Goal: Task Accomplishment & Management: Manage account settings

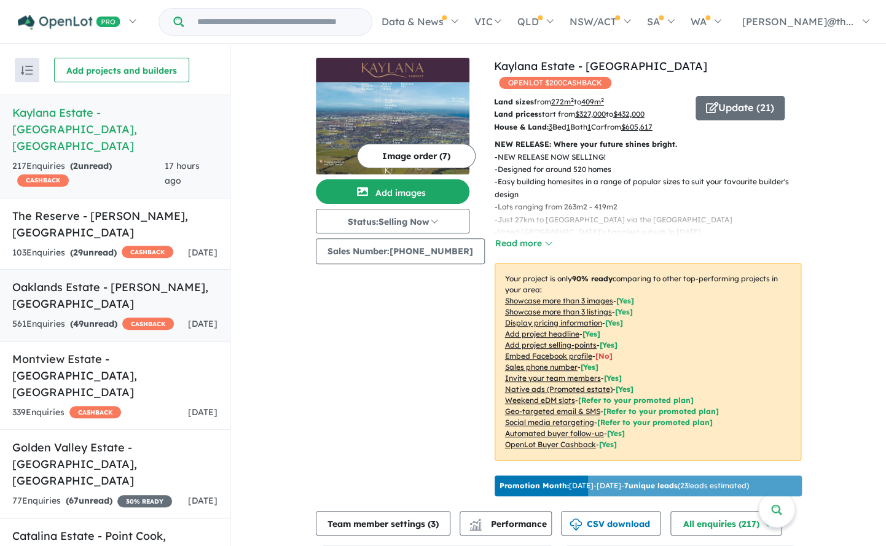
click at [84, 279] on h5 "Oaklands Estate - Bonnie Brook , VIC" at bounding box center [114, 295] width 205 height 33
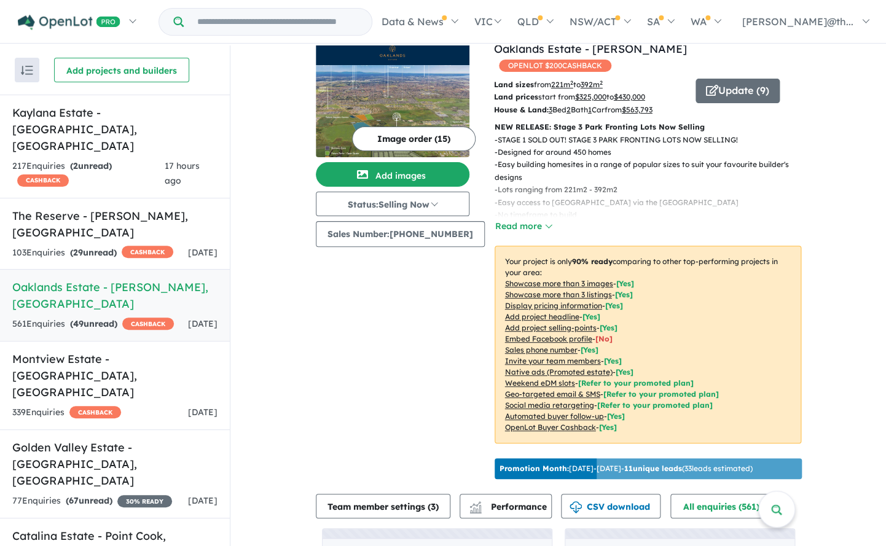
scroll to position [25, 0]
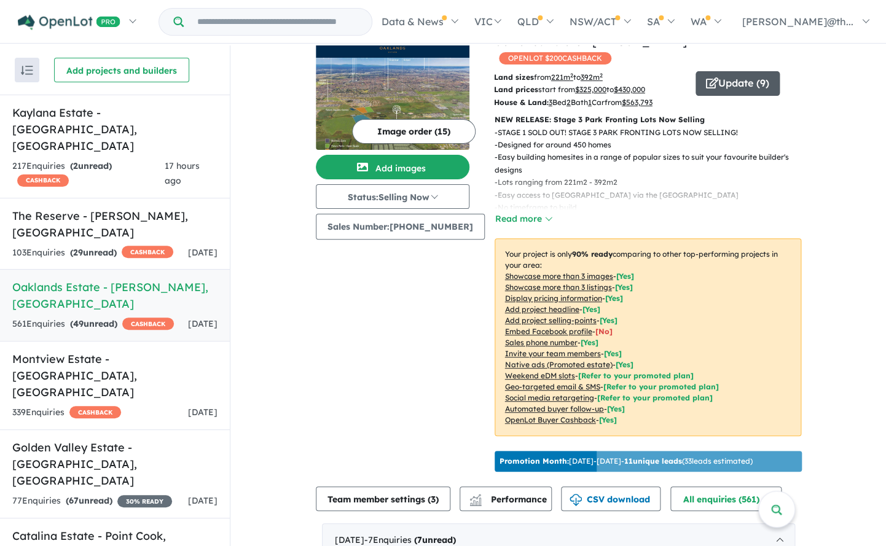
click at [710, 77] on icon "button" at bounding box center [712, 82] width 12 height 11
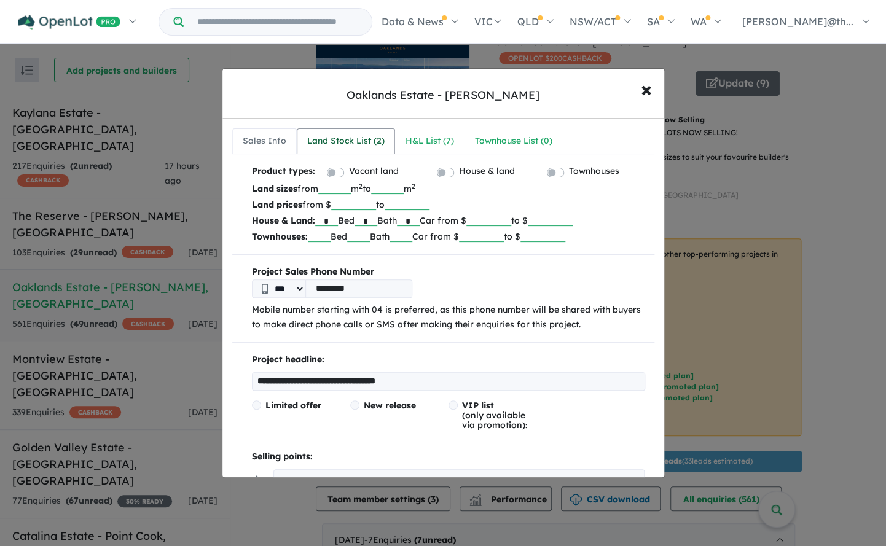
click at [357, 144] on div "Land Stock List ( 2 )" at bounding box center [345, 141] width 77 height 15
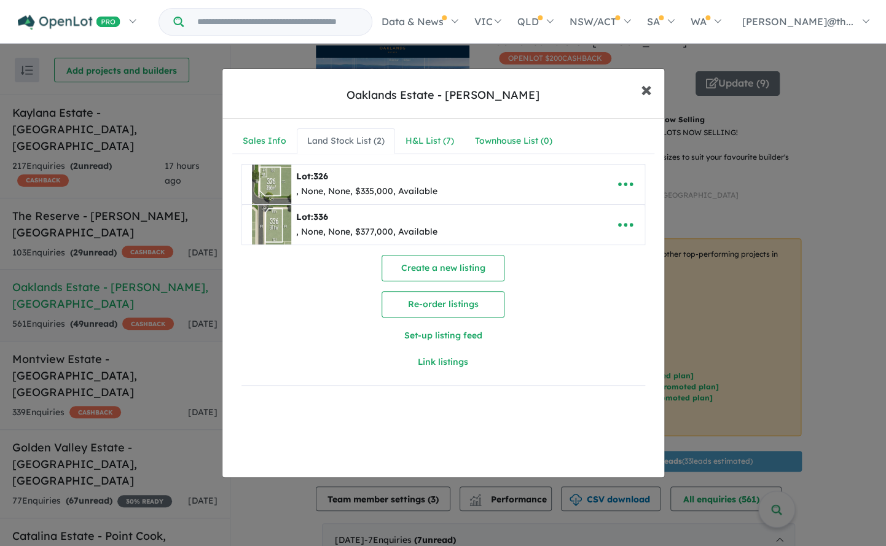
click at [644, 91] on span "×" at bounding box center [646, 89] width 11 height 26
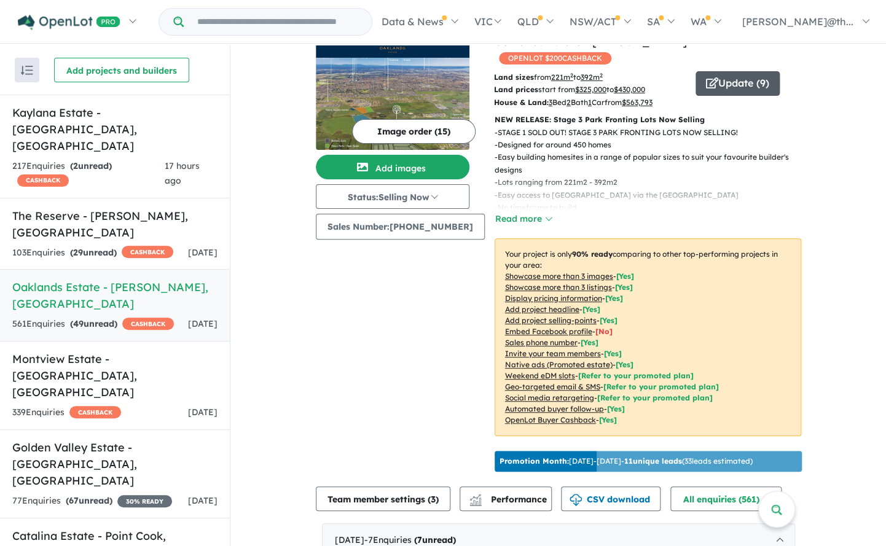
click at [733, 74] on button "Update ( 9 )" at bounding box center [737, 83] width 84 height 25
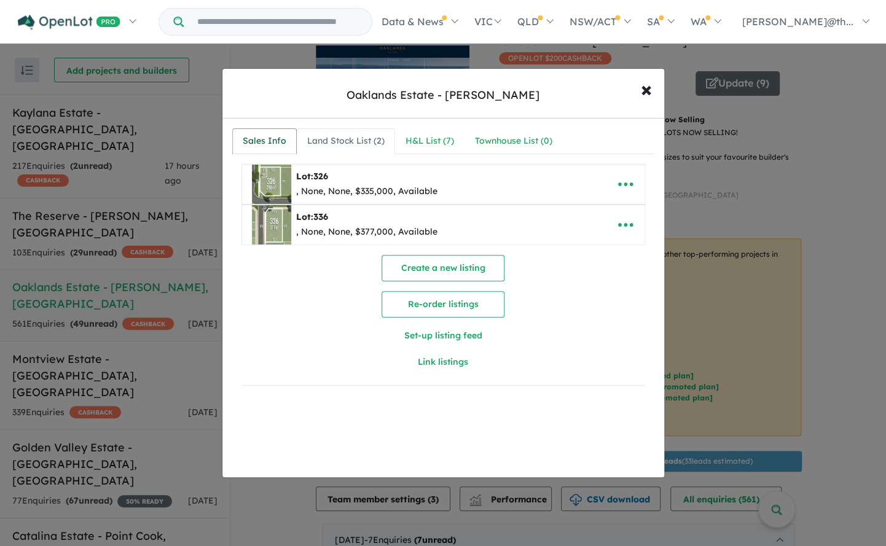
click at [253, 148] on div "Sales Info" at bounding box center [265, 141] width 44 height 15
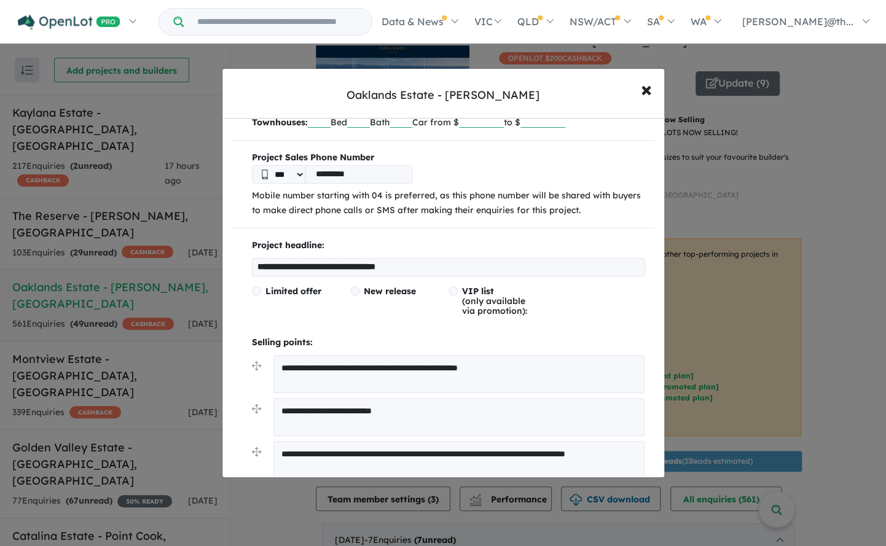
scroll to position [125, 0]
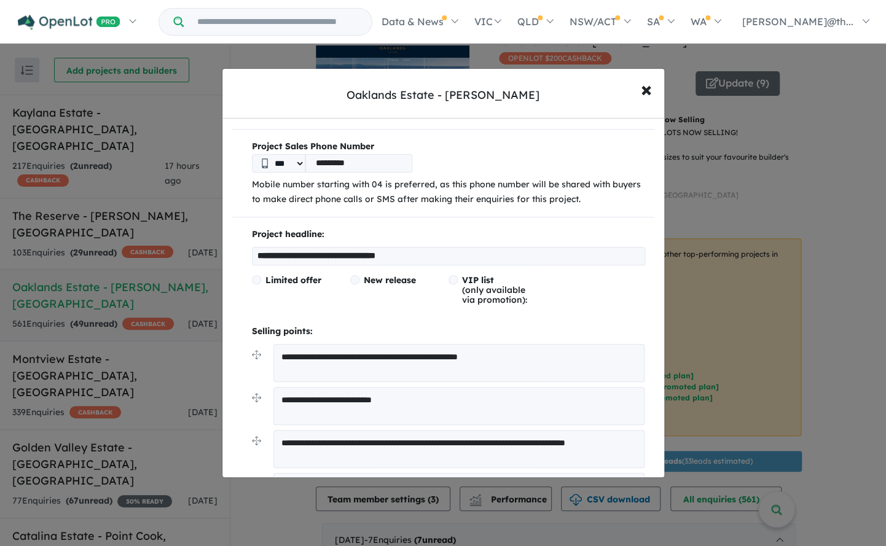
click at [311, 356] on textarea "**********" at bounding box center [459, 363] width 372 height 38
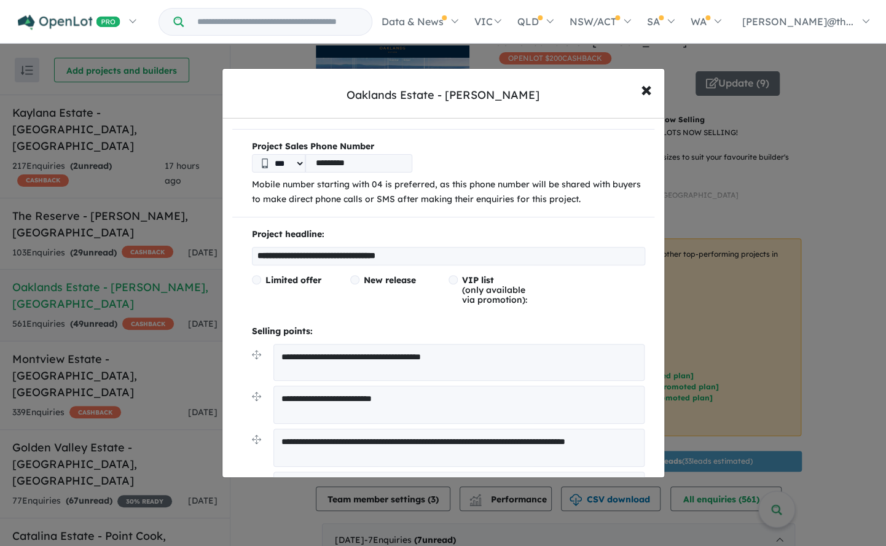
type textarea "**********"
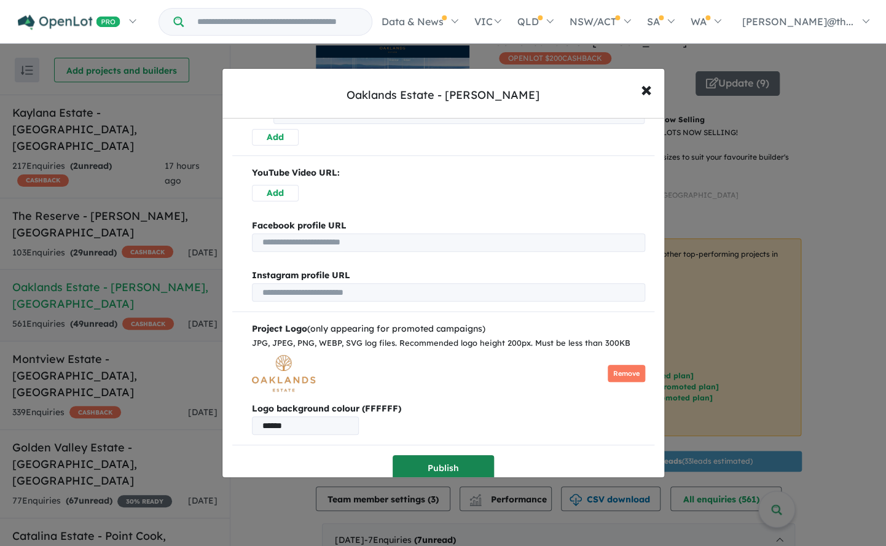
click at [462, 461] on button "Publish" at bounding box center [442, 468] width 101 height 26
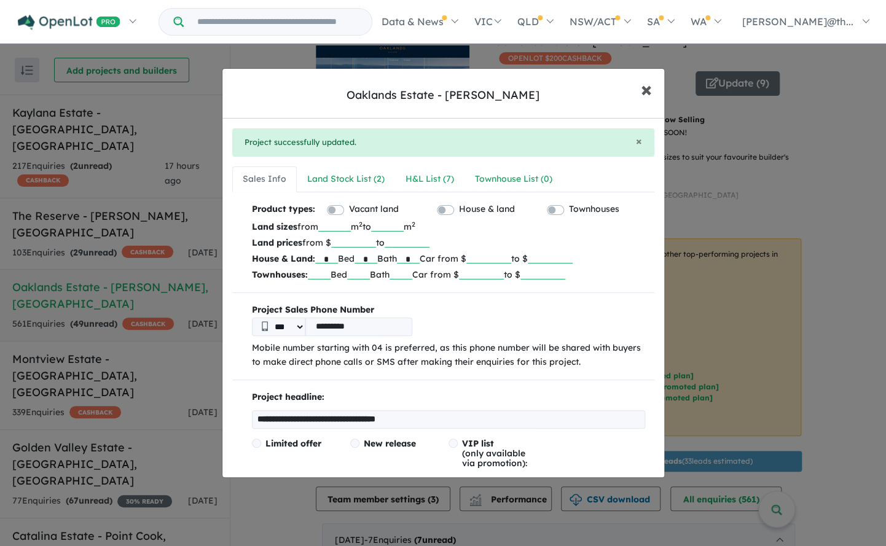
click at [644, 93] on span "×" at bounding box center [646, 89] width 11 height 26
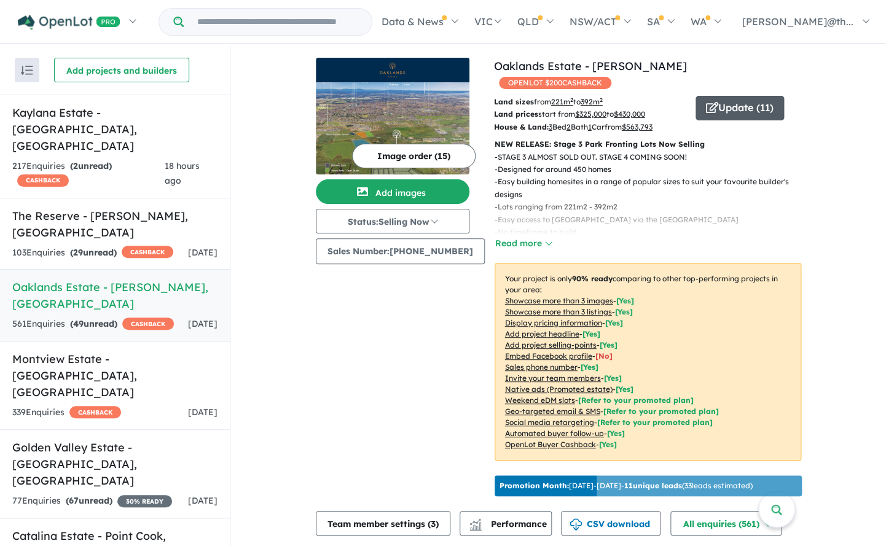
click at [757, 98] on button "Update ( 11 )" at bounding box center [739, 108] width 88 height 25
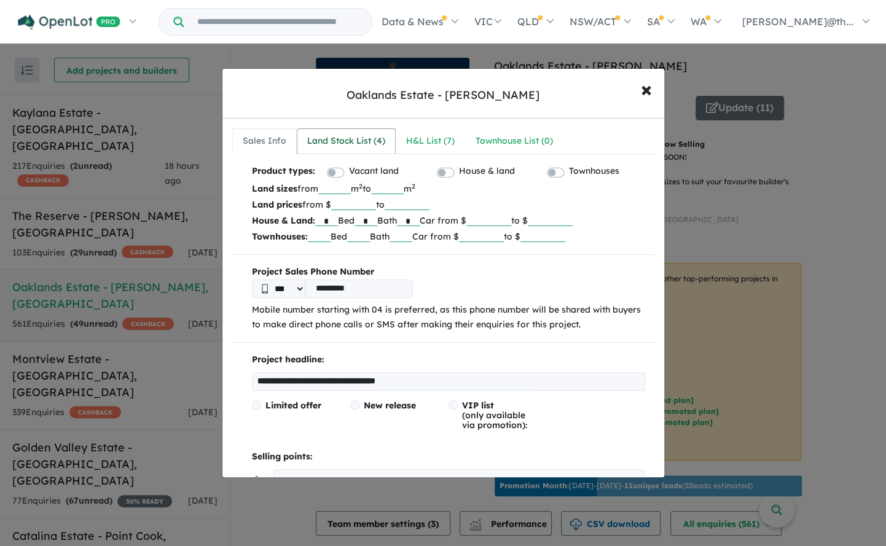
click at [318, 144] on div "Land Stock List ( 4 )" at bounding box center [346, 141] width 78 height 15
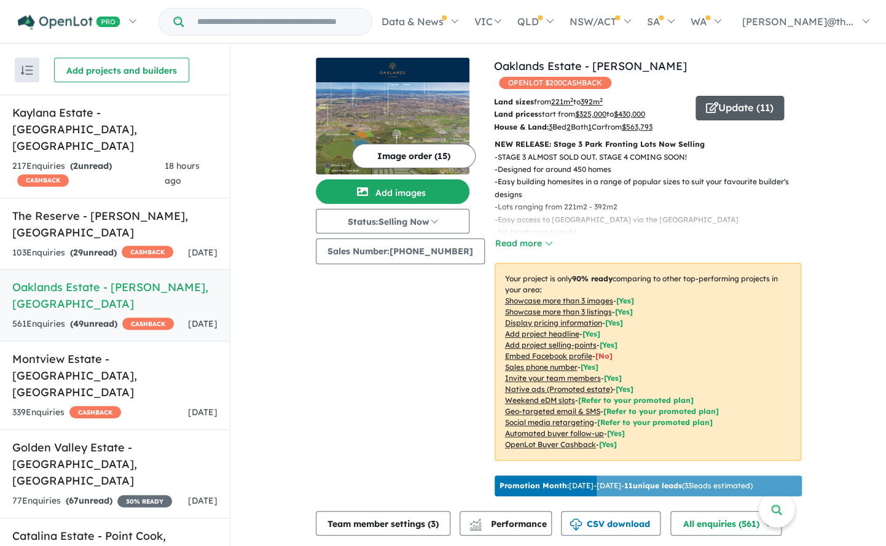
click at [747, 96] on button "Update ( 11 )" at bounding box center [739, 108] width 88 height 25
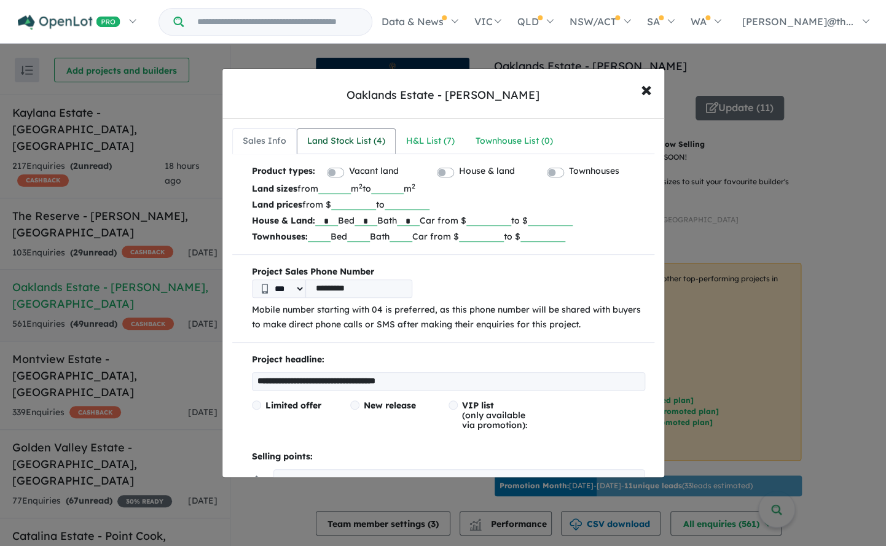
click at [373, 135] on div "Land Stock List ( 4 )" at bounding box center [346, 141] width 78 height 15
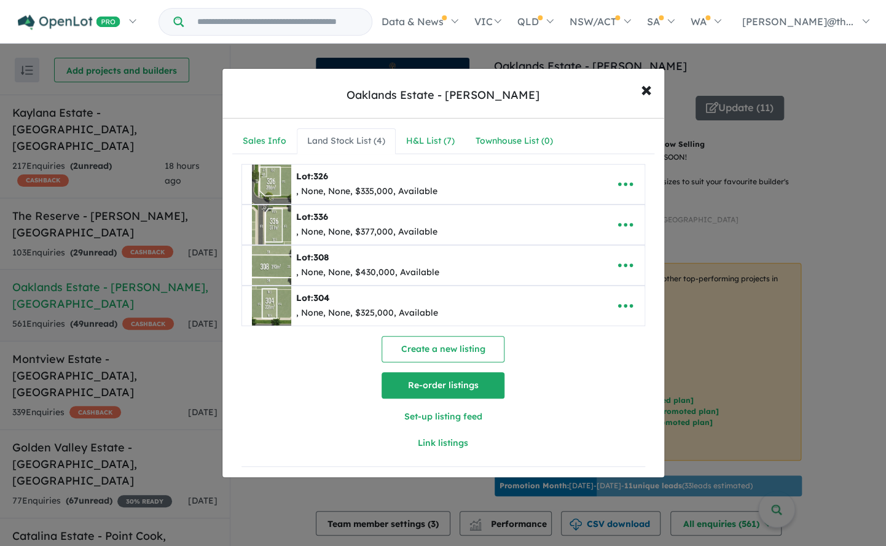
click at [448, 383] on button "Re-order listings" at bounding box center [442, 385] width 123 height 26
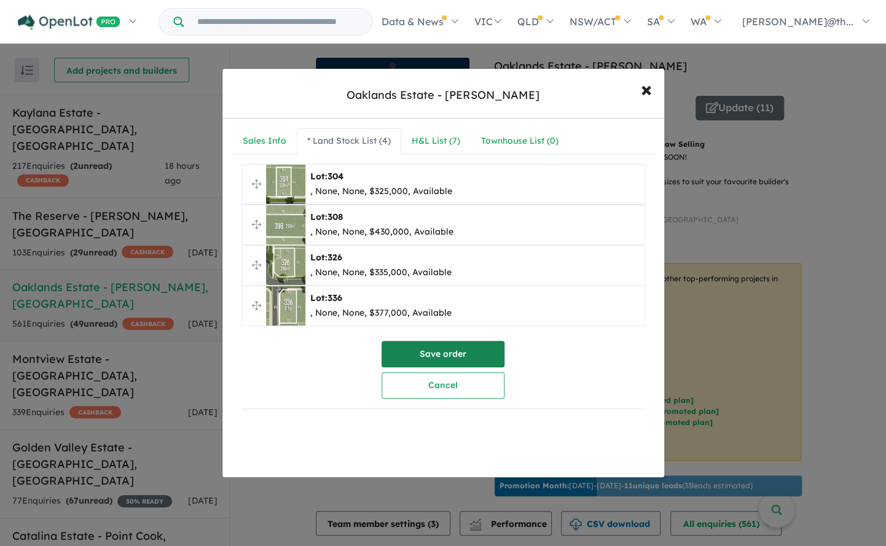
click at [481, 357] on button "Save order" at bounding box center [442, 354] width 123 height 26
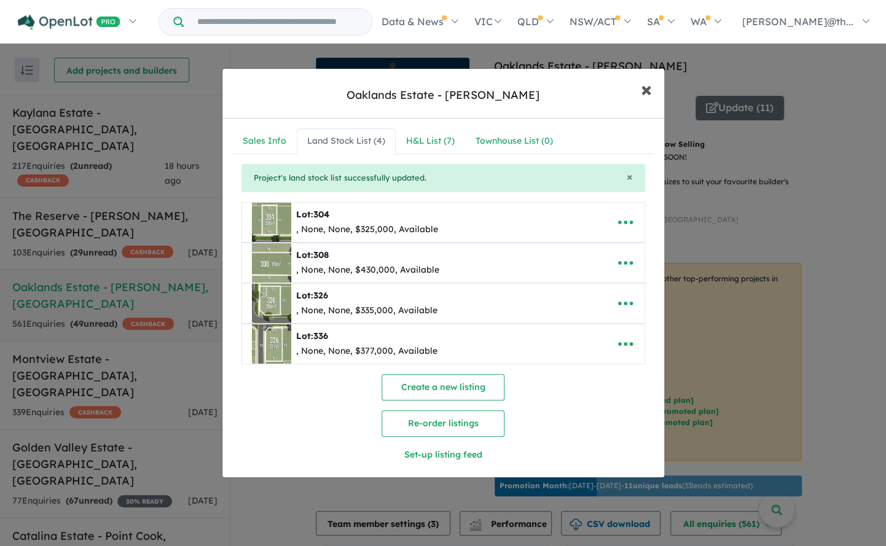
click at [654, 87] on button "× Close" at bounding box center [646, 88] width 36 height 33
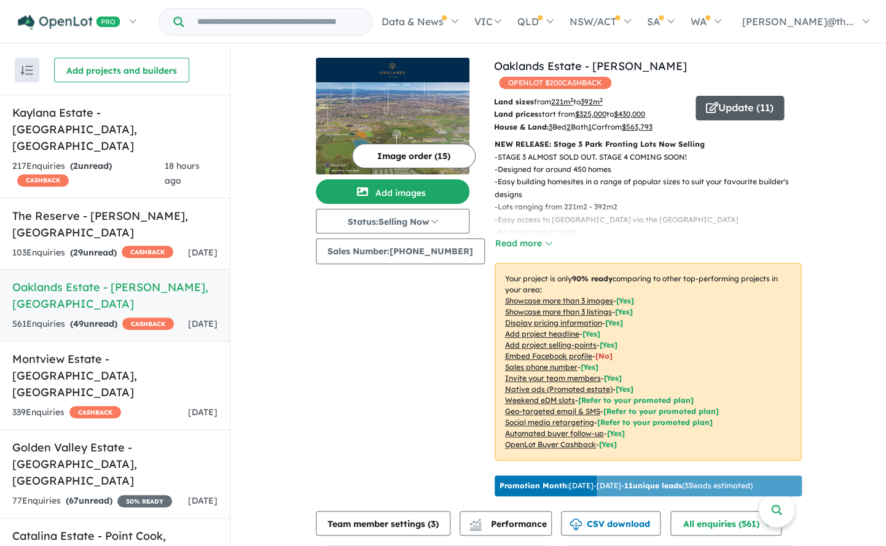
click at [744, 96] on button "Update ( 11 )" at bounding box center [739, 108] width 88 height 25
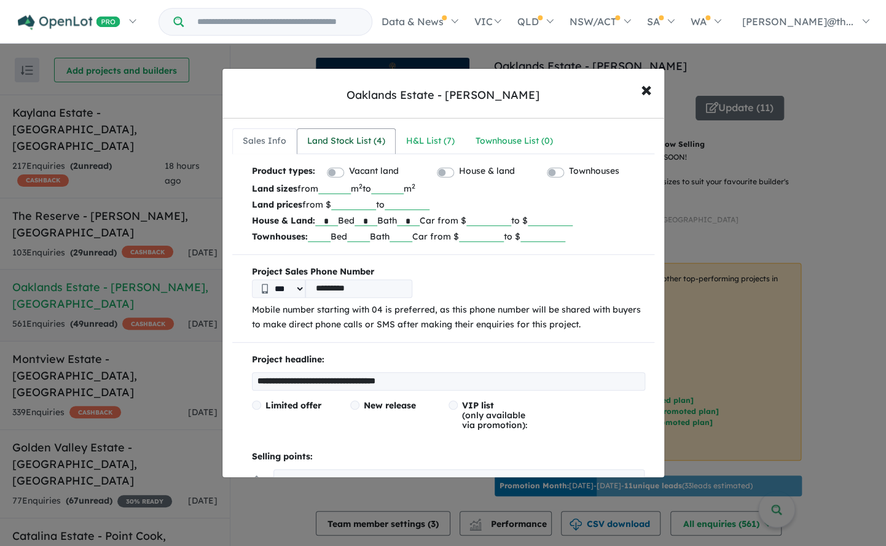
click at [351, 144] on div "Land Stock List ( 4 )" at bounding box center [346, 141] width 78 height 15
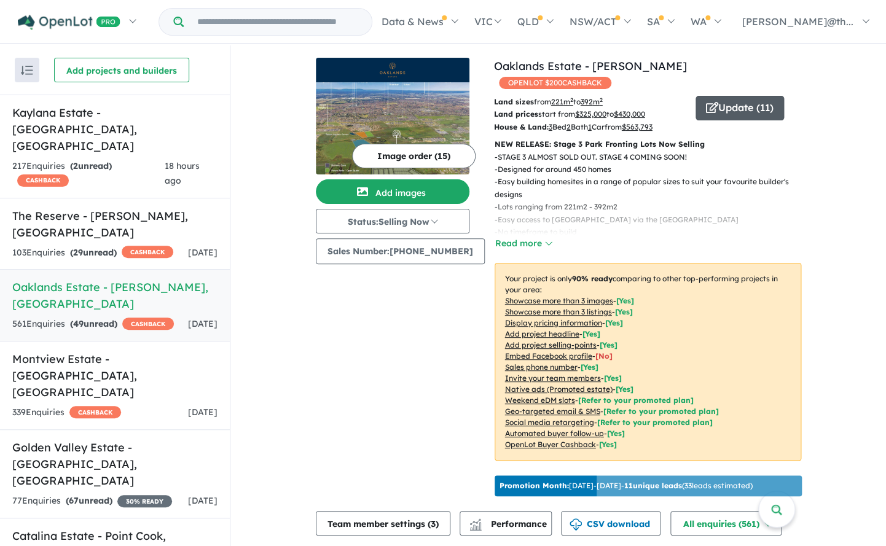
click at [714, 96] on button "Update ( 11 )" at bounding box center [739, 108] width 88 height 25
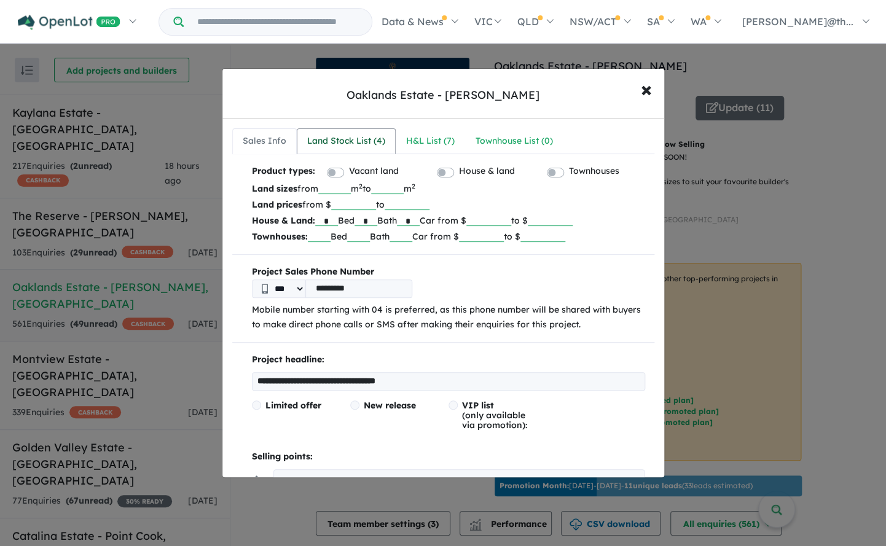
click at [368, 139] on div "Land Stock List ( 4 )" at bounding box center [346, 141] width 78 height 15
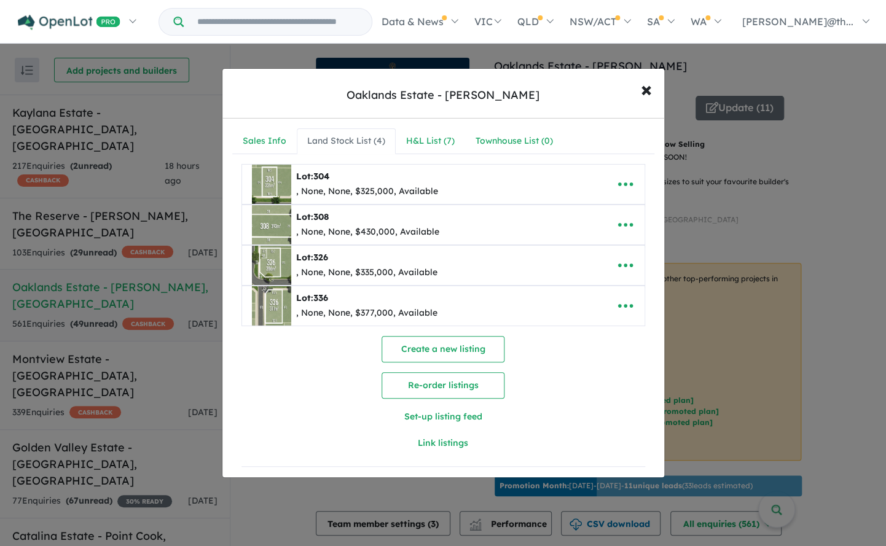
scroll to position [2, 0]
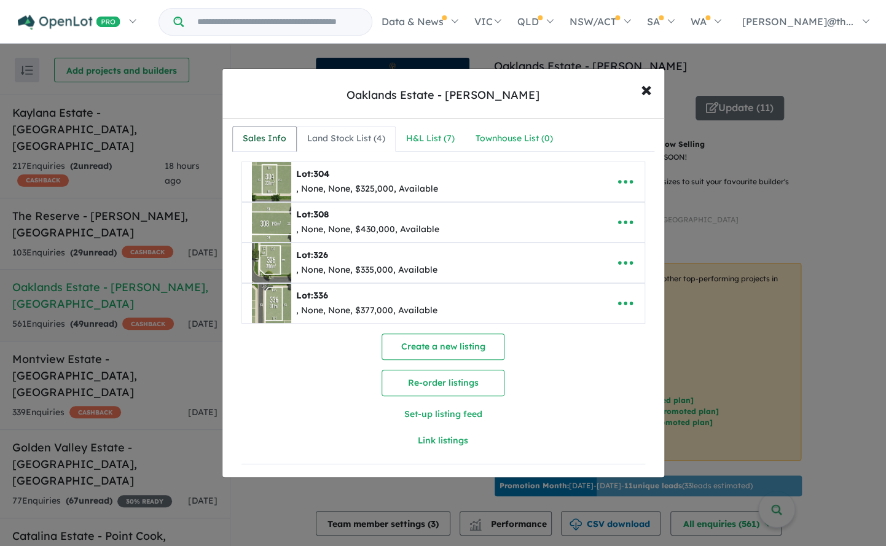
click at [271, 136] on div "Sales Info" at bounding box center [265, 138] width 44 height 15
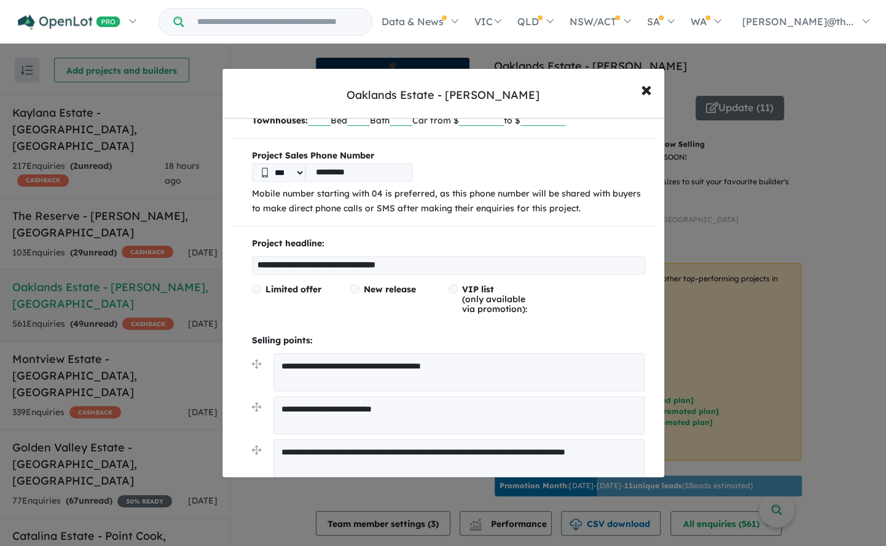
scroll to position [133, 0]
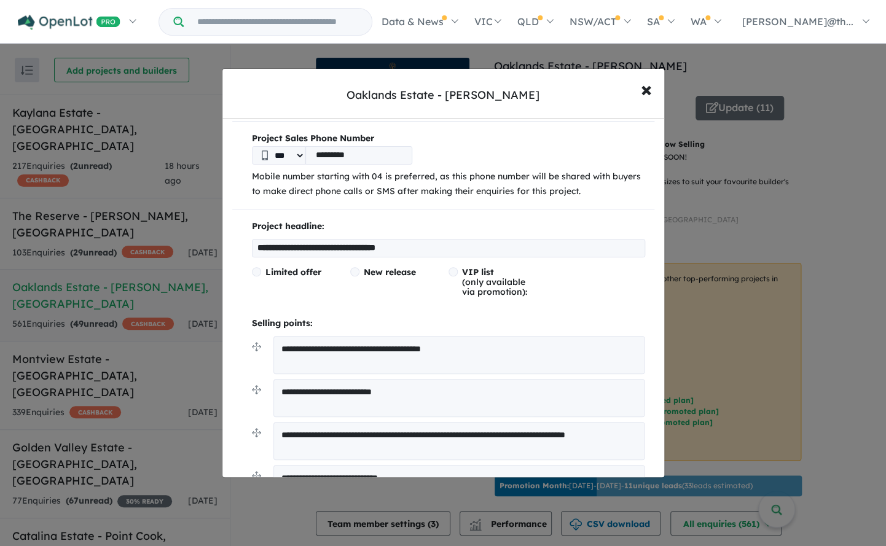
drag, startPoint x: 534, startPoint y: 352, endPoint x: 235, endPoint y: 335, distance: 300.2
click at [273, 336] on textarea "**********" at bounding box center [459, 355] width 372 height 38
paste textarea "**********"
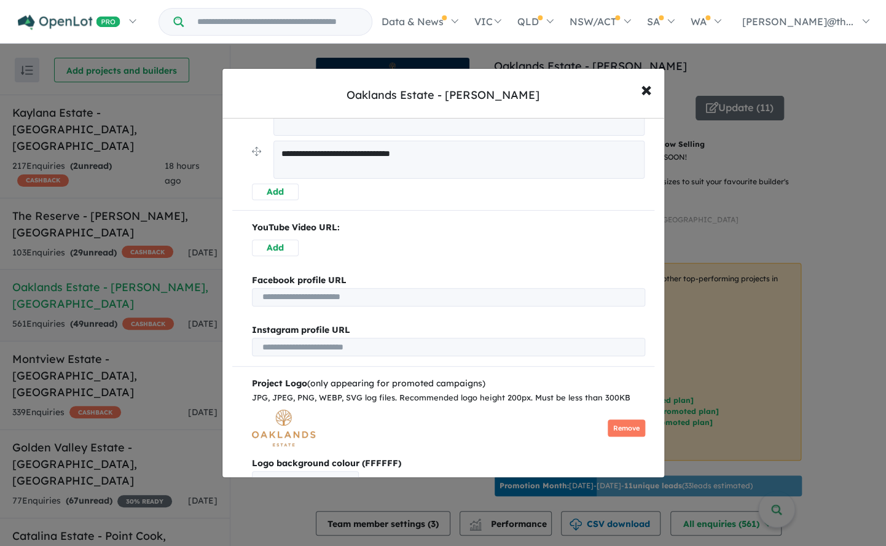
scroll to position [701, 0]
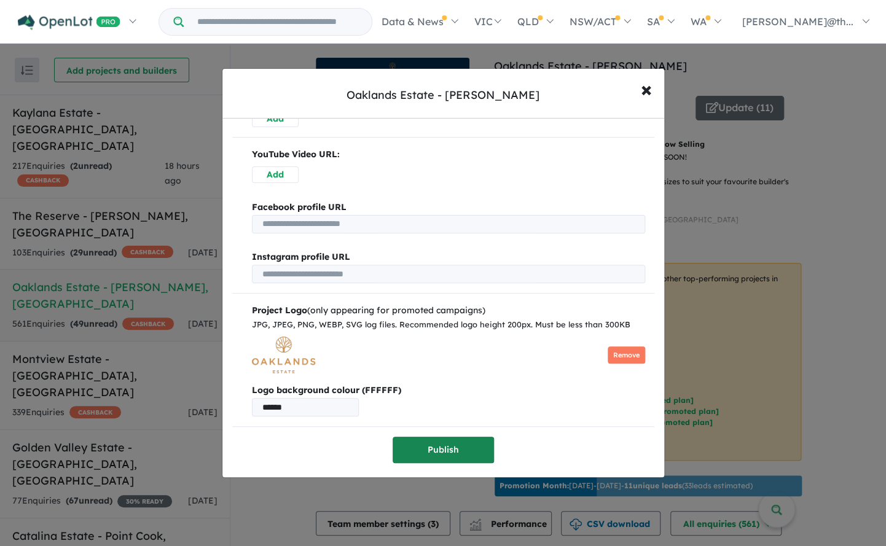
type textarea "**********"
click at [464, 447] on button "Publish" at bounding box center [442, 450] width 101 height 26
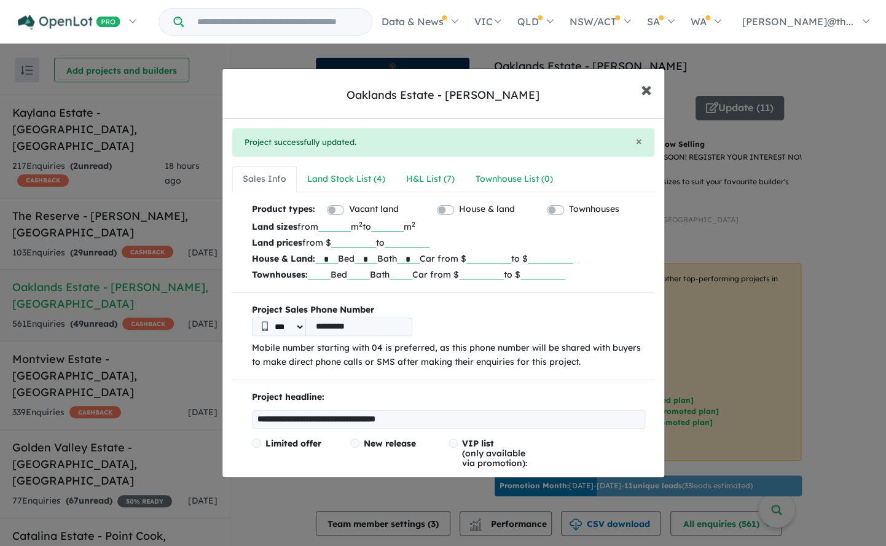
click at [649, 91] on span "×" at bounding box center [646, 89] width 11 height 26
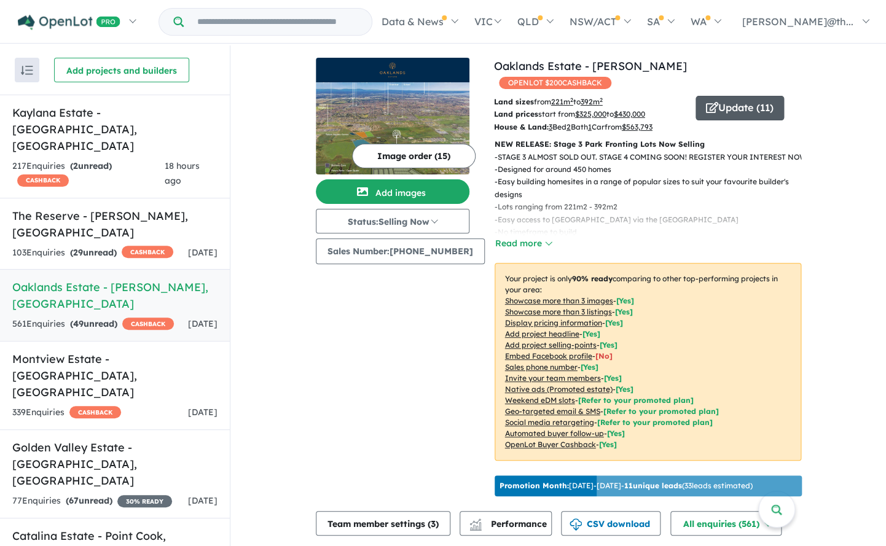
click at [724, 96] on button "Update ( 11 )" at bounding box center [739, 108] width 88 height 25
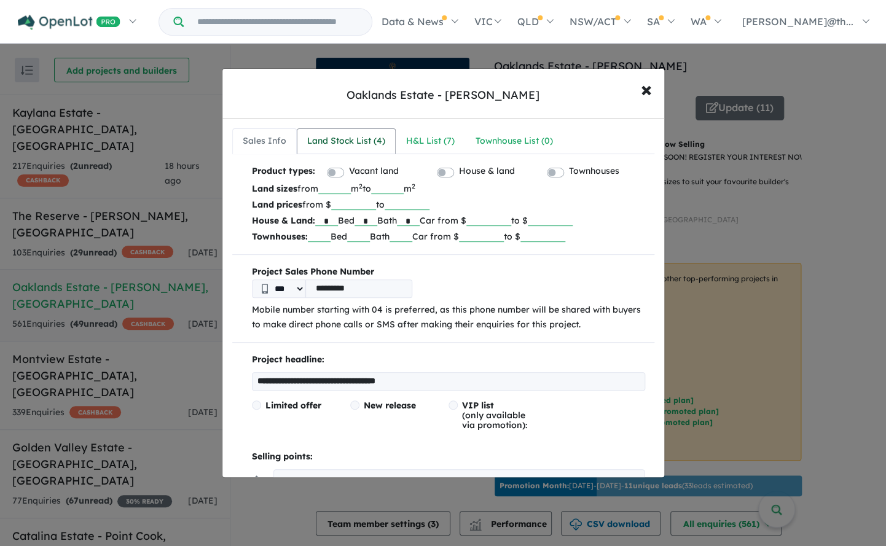
click at [361, 144] on div "Land Stock List ( 4 )" at bounding box center [346, 141] width 78 height 15
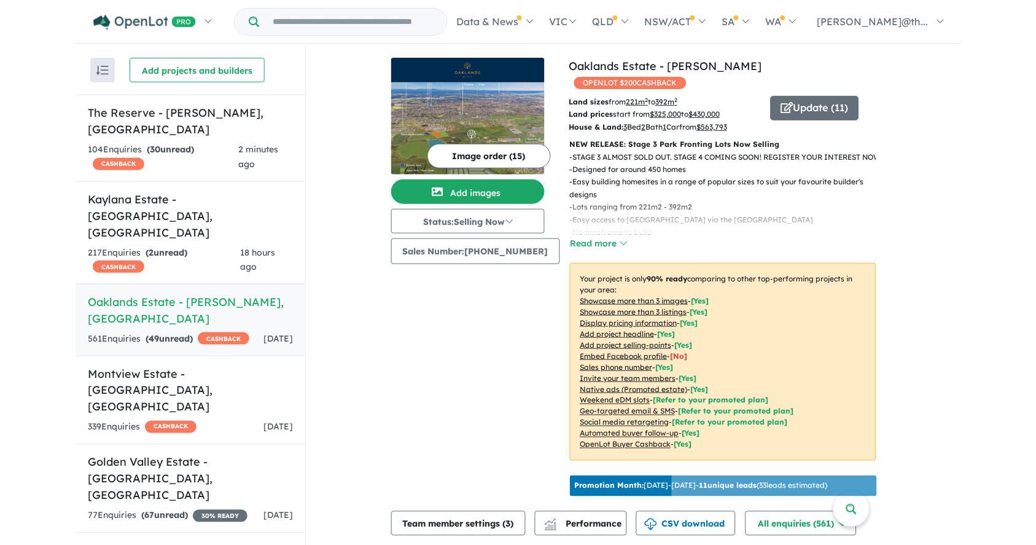
scroll to position [16, 0]
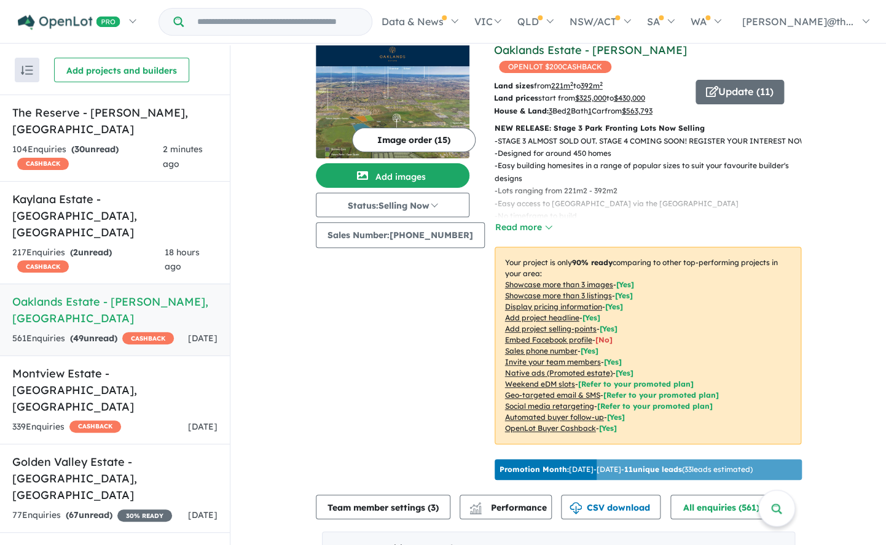
click at [586, 50] on link "Oaklands Estate - [PERSON_NAME]" at bounding box center [590, 50] width 193 height 14
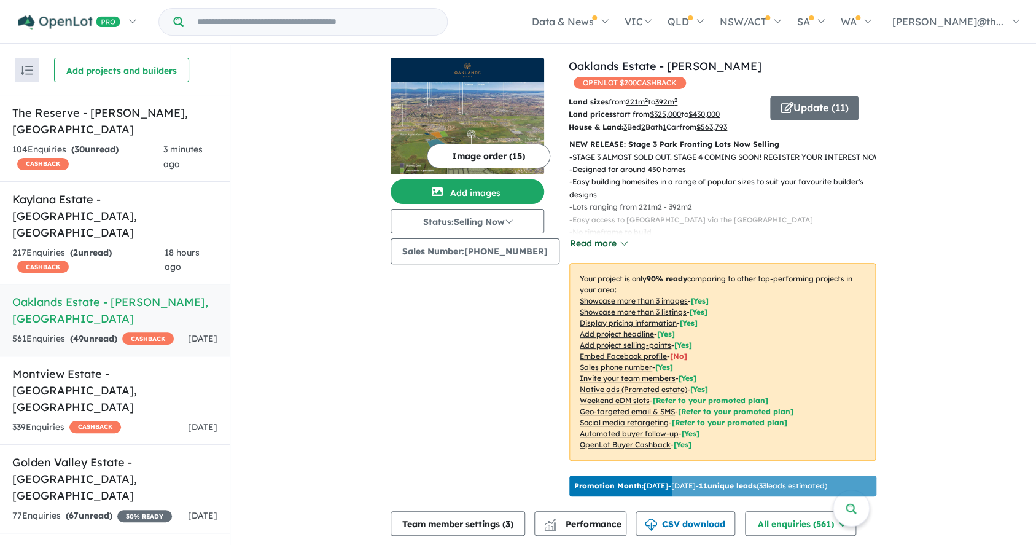
click at [606, 236] on button "Read more" at bounding box center [598, 243] width 58 height 14
click at [804, 96] on button "Update ( 11 )" at bounding box center [814, 108] width 88 height 25
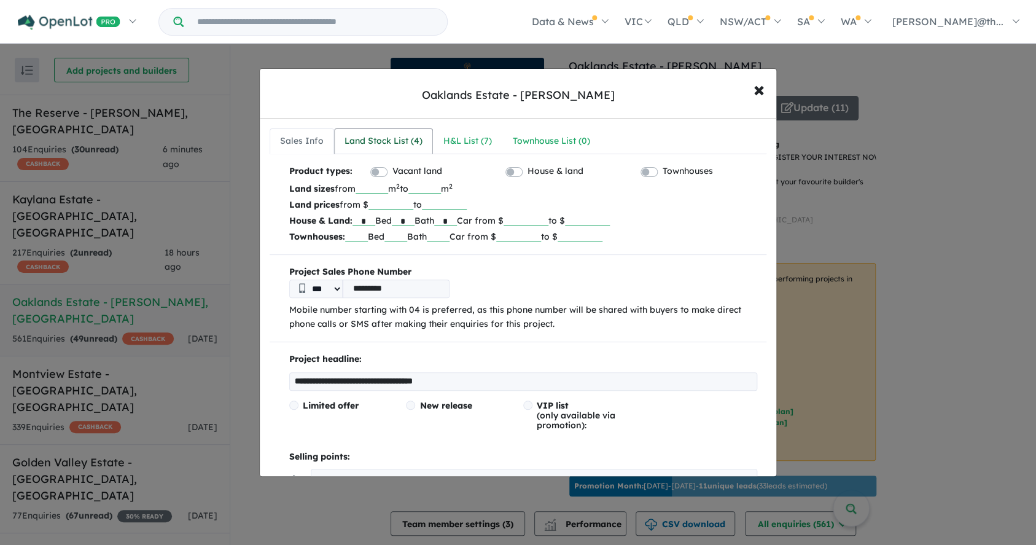
click at [427, 144] on link "Land Stock List ( 4 )" at bounding box center [383, 141] width 99 height 26
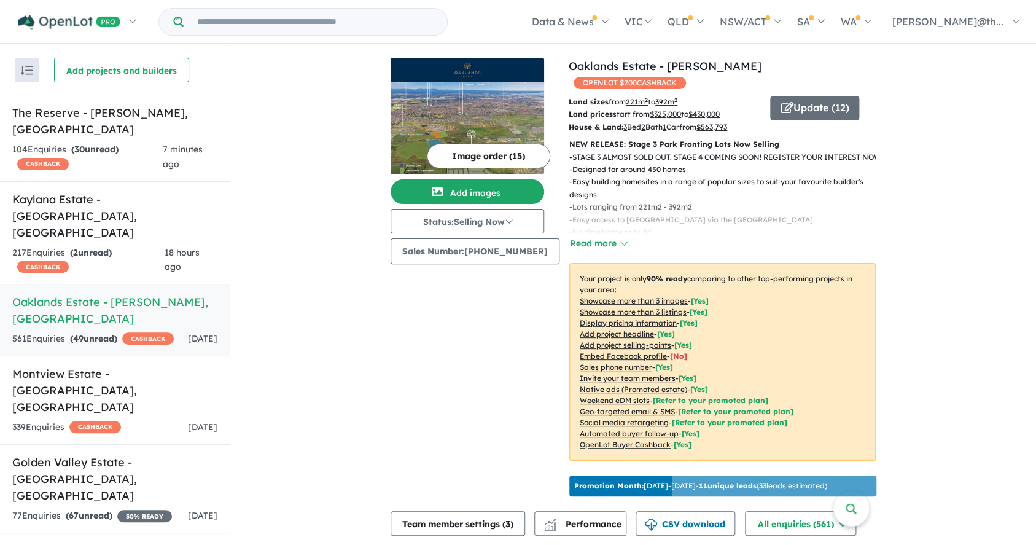
click at [824, 112] on div "Update ( 12 )" at bounding box center [823, 114] width 106 height 37
click at [819, 96] on button "Update ( 12 )" at bounding box center [814, 108] width 89 height 25
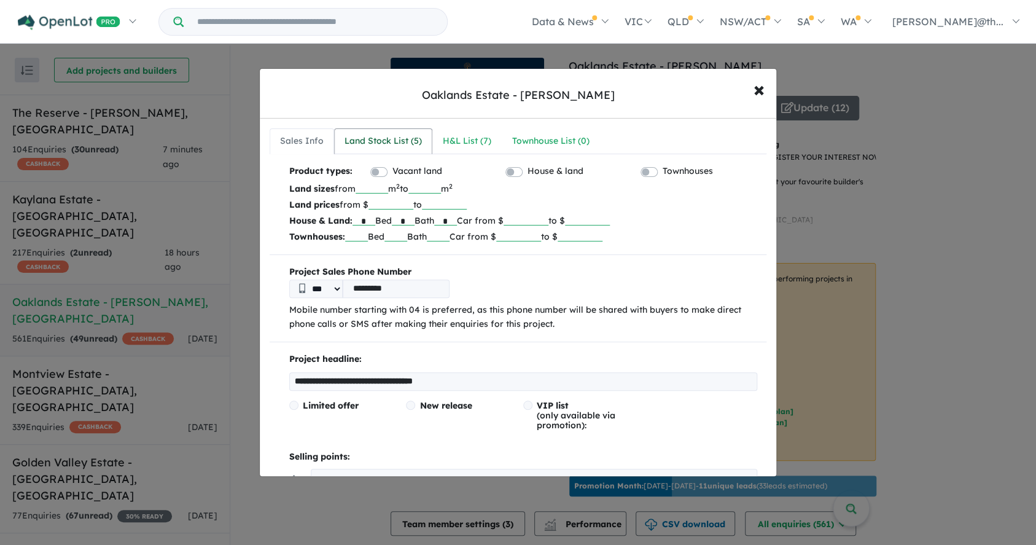
click at [392, 152] on link "Land Stock List ( 5 )" at bounding box center [383, 141] width 98 height 26
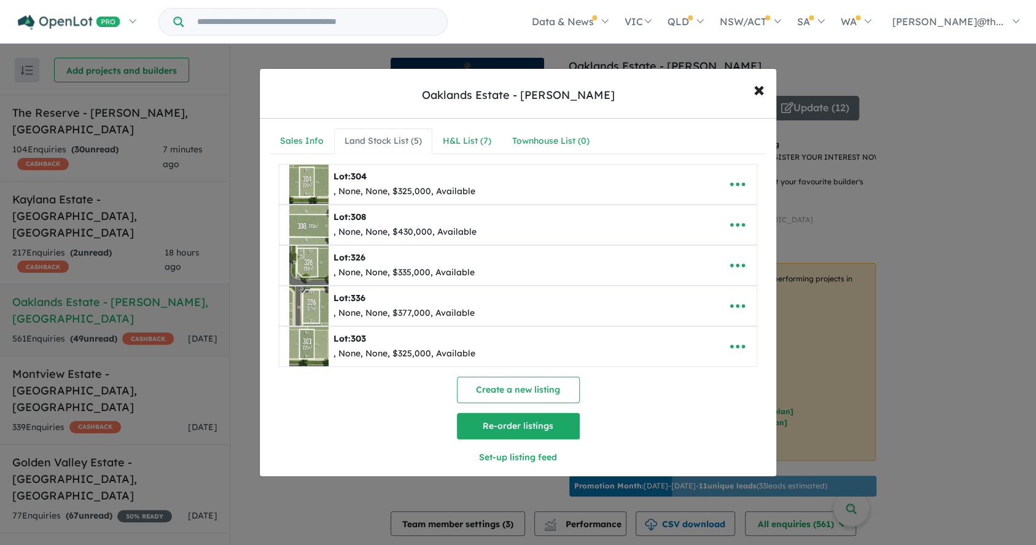
drag, startPoint x: 523, startPoint y: 434, endPoint x: 515, endPoint y: 434, distance: 8.6
click at [523, 434] on button "Re-order listings" at bounding box center [518, 426] width 123 height 26
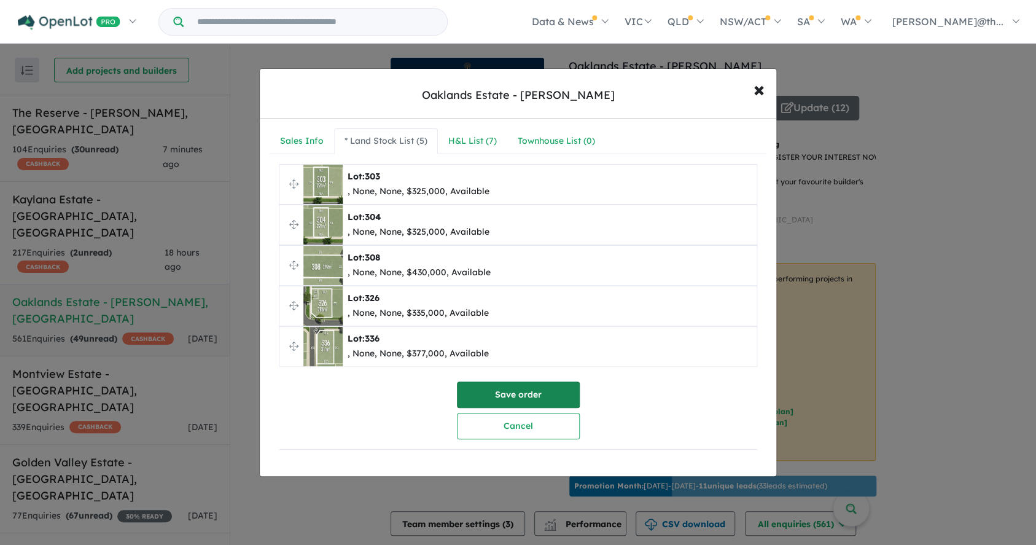
click at [526, 399] on button "Save order" at bounding box center [518, 394] width 123 height 26
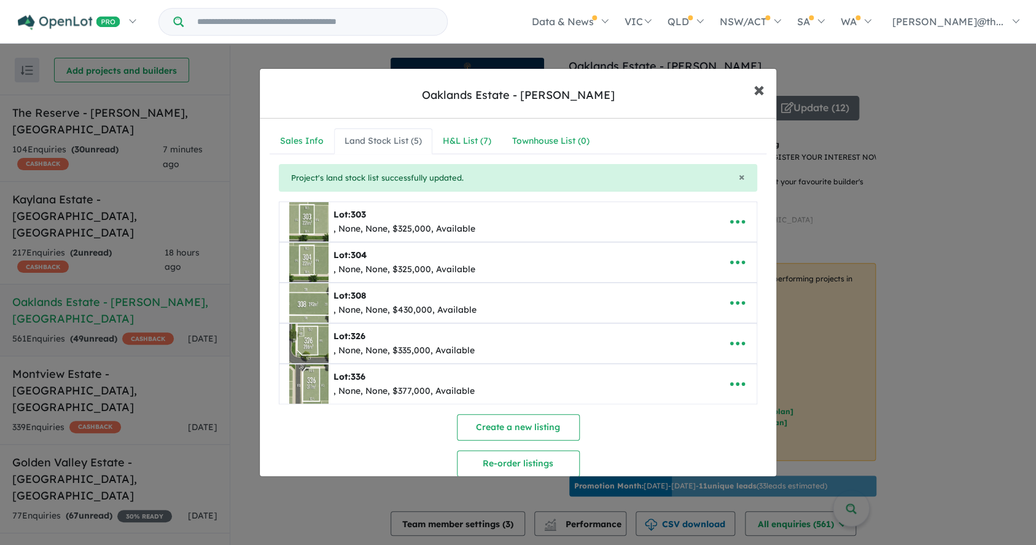
click at [760, 92] on span "×" at bounding box center [758, 89] width 11 height 26
